Goal: Task Accomplishment & Management: Use online tool/utility

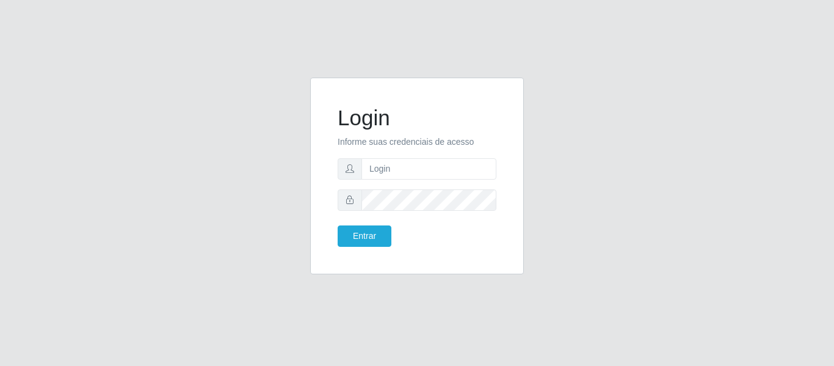
click at [418, 165] on input "text" at bounding box center [428, 168] width 135 height 21
type input "[EMAIL_ADDRESS][DOMAIN_NAME]"
click at [338, 225] on button "Entrar" at bounding box center [365, 235] width 54 height 21
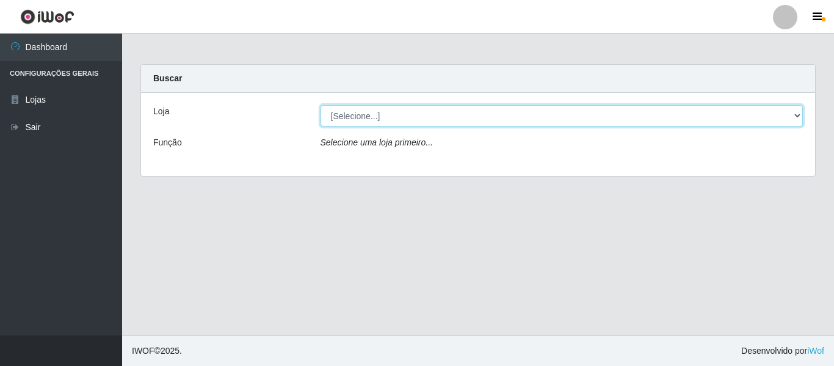
click at [796, 114] on select "[Selecione...] SuperFácil Atacado - São Gonçalo do Amarante" at bounding box center [562, 115] width 483 height 21
select select "408"
click at [321, 105] on select "[Selecione...] SuperFácil Atacado - São Gonçalo do Amarante" at bounding box center [562, 115] width 483 height 21
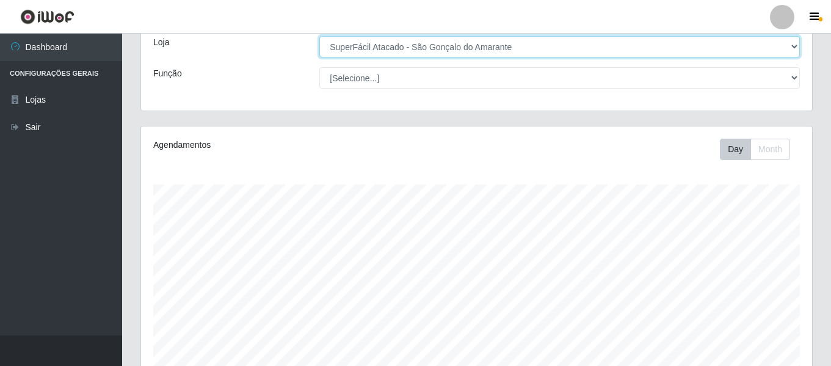
scroll to position [228, 0]
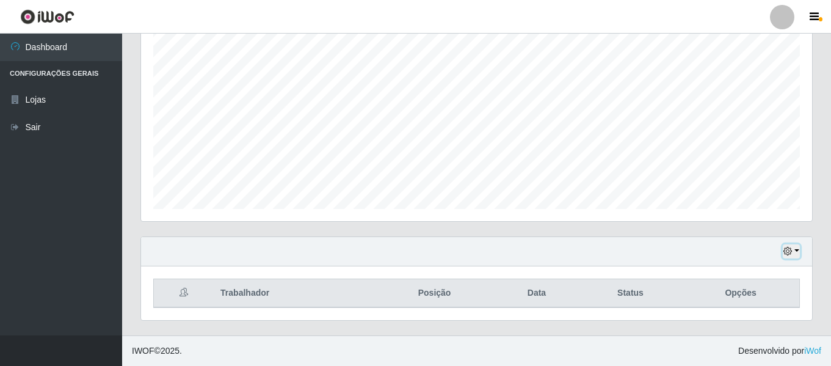
click at [788, 253] on icon "button" at bounding box center [787, 251] width 9 height 9
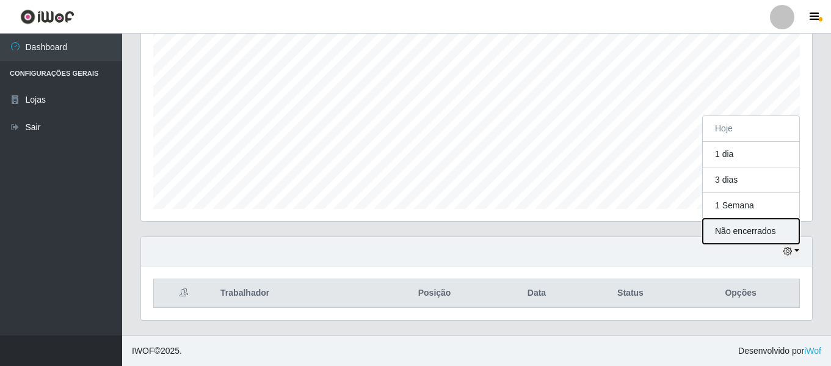
click at [764, 231] on button "Não encerrados" at bounding box center [751, 231] width 96 height 25
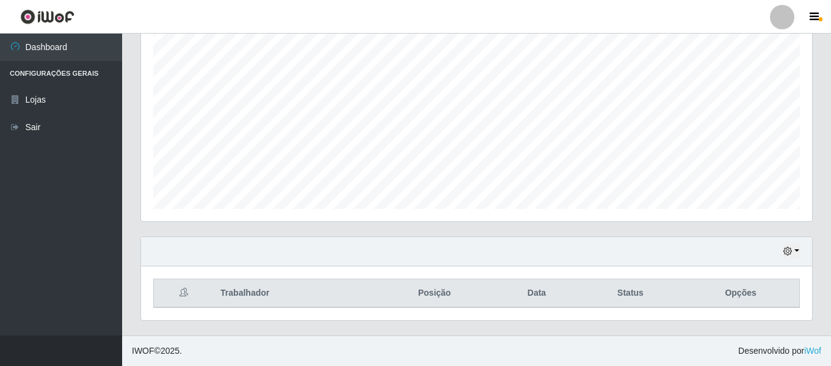
click at [777, 249] on div "Hoje 1 dia 3 dias 1 Semana Não encerrados" at bounding box center [476, 251] width 671 height 29
click at [787, 252] on icon "button" at bounding box center [787, 251] width 9 height 9
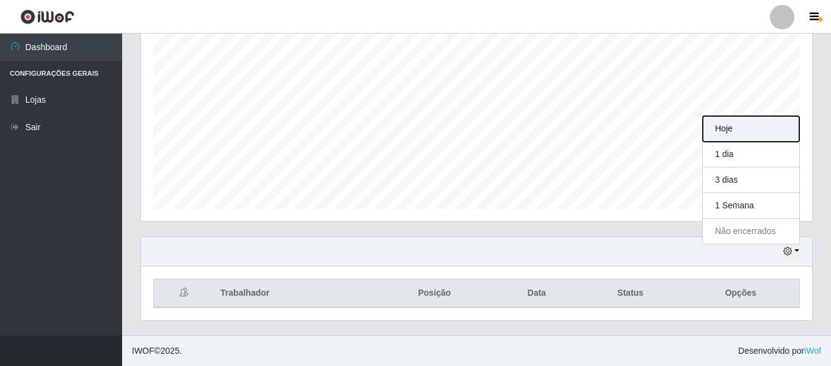
click at [744, 125] on button "Hoje" at bounding box center [751, 129] width 96 height 26
